Goal: Task Accomplishment & Management: Use online tool/utility

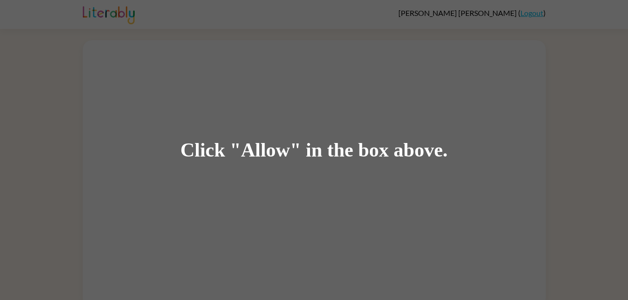
click at [530, 83] on div "Click "Allow" in the box above." at bounding box center [314, 150] width 628 height 300
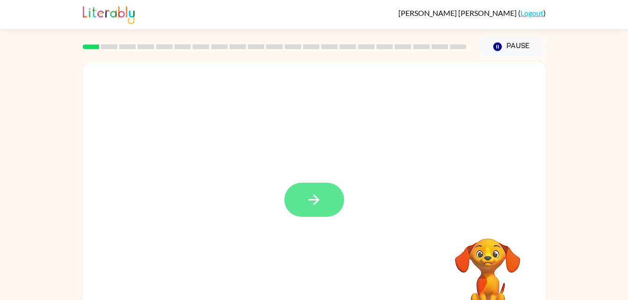
click at [317, 205] on icon "button" at bounding box center [314, 200] width 16 height 16
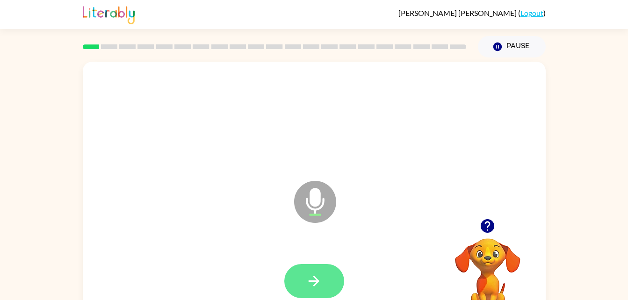
click at [308, 280] on icon "button" at bounding box center [314, 281] width 16 height 16
click at [311, 279] on icon "button" at bounding box center [314, 281] width 16 height 16
click at [320, 296] on button "button" at bounding box center [315, 281] width 60 height 34
click at [489, 248] on video "Your browser must support playing .mp4 files to use Literably. Please try using…" at bounding box center [488, 271] width 94 height 94
click at [318, 280] on icon "button" at bounding box center [314, 281] width 11 height 11
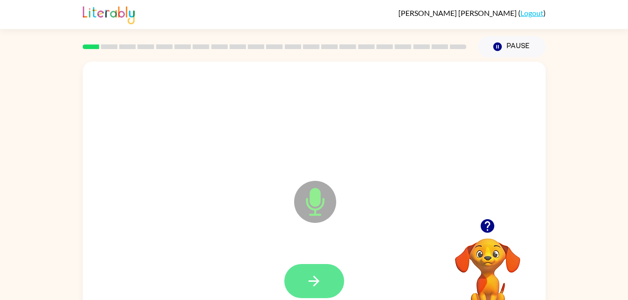
click at [310, 292] on button "button" at bounding box center [315, 281] width 60 height 34
click at [320, 273] on icon "button" at bounding box center [314, 281] width 16 height 16
click at [322, 292] on button "button" at bounding box center [315, 281] width 60 height 34
click at [316, 287] on icon "button" at bounding box center [314, 281] width 16 height 16
click at [317, 277] on icon "button" at bounding box center [314, 281] width 16 height 16
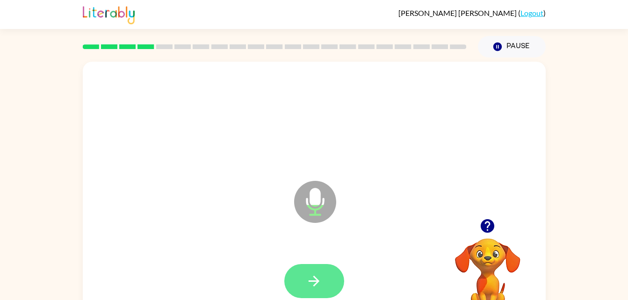
click at [321, 281] on icon "button" at bounding box center [314, 281] width 16 height 16
click at [311, 284] on icon "button" at bounding box center [314, 281] width 16 height 16
click at [319, 283] on icon "button" at bounding box center [314, 281] width 16 height 16
click at [320, 280] on icon "button" at bounding box center [314, 281] width 16 height 16
click at [322, 287] on button "button" at bounding box center [315, 281] width 60 height 34
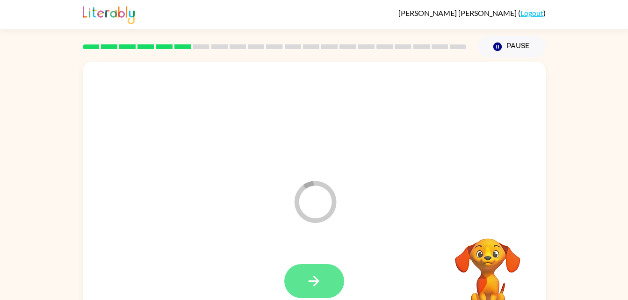
click at [318, 278] on icon "button" at bounding box center [314, 281] width 16 height 16
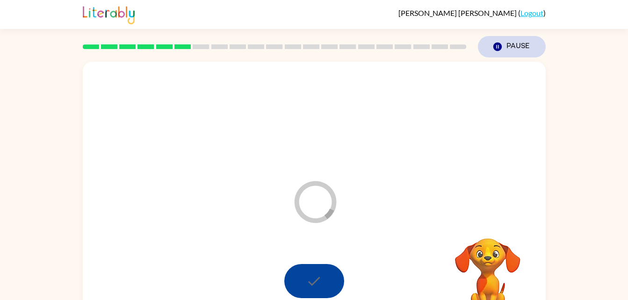
click at [503, 40] on button "Pause Pause" at bounding box center [512, 47] width 68 height 22
click at [474, 127] on div at bounding box center [314, 118] width 445 height 77
